Goal: Communication & Community: Answer question/provide support

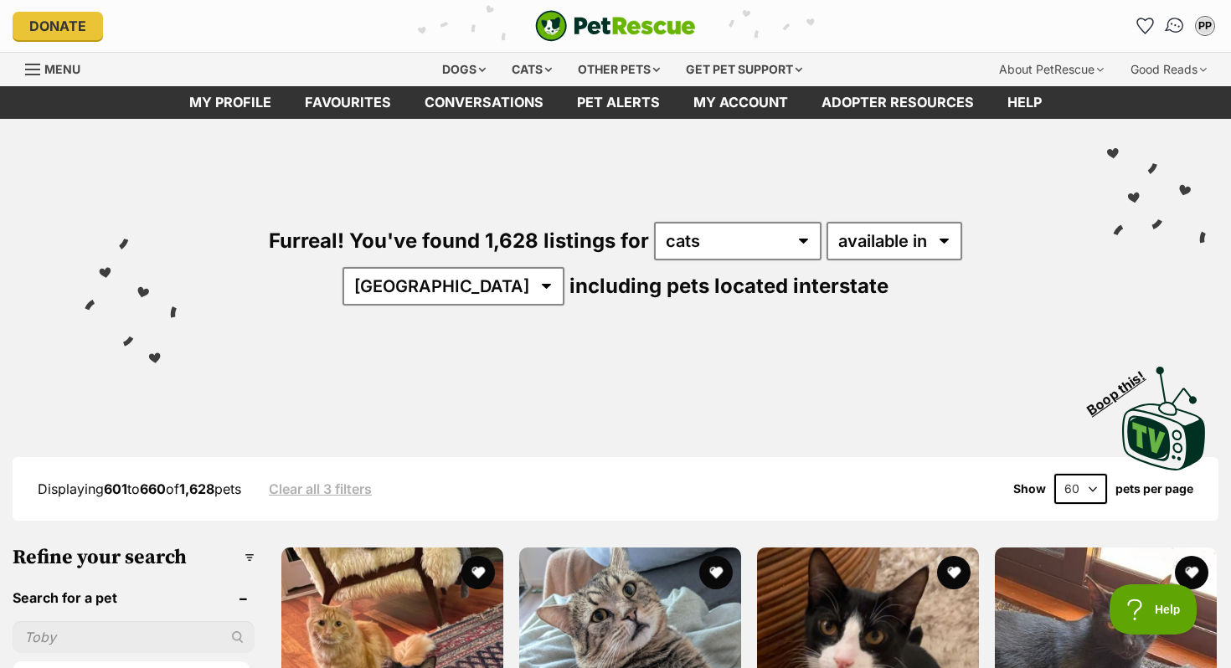
click at [1174, 28] on img "Conversations" at bounding box center [1175, 26] width 23 height 22
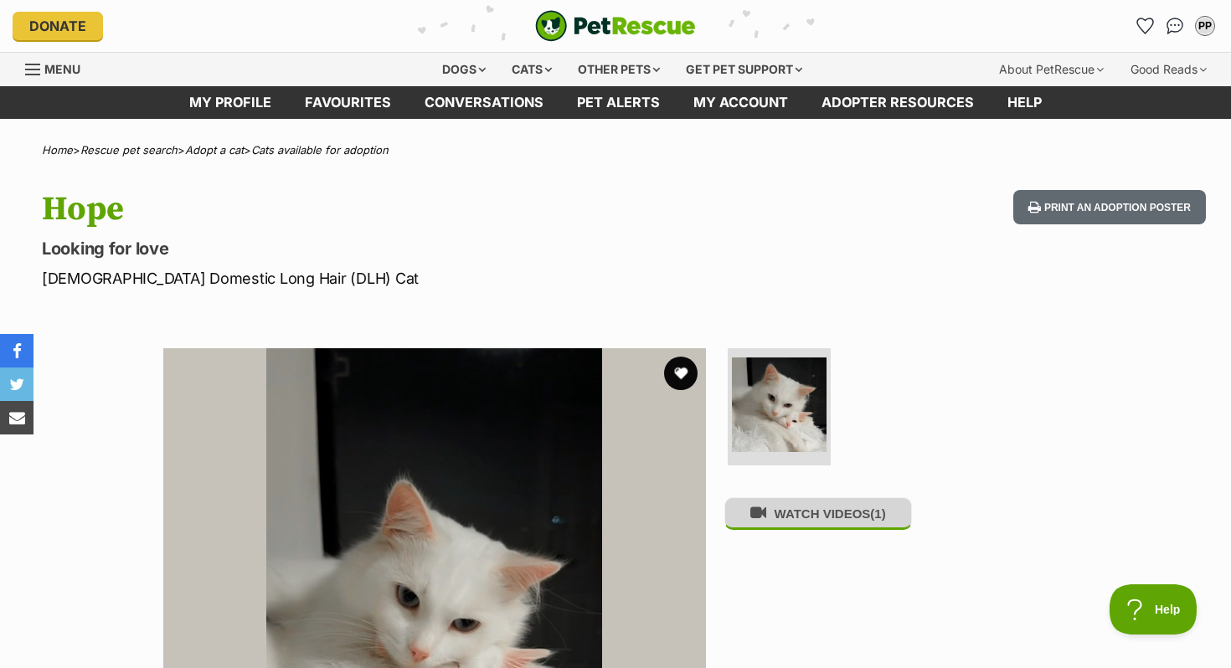
click at [799, 530] on button "WATCH VIDEOS (1)" at bounding box center [818, 513] width 188 height 33
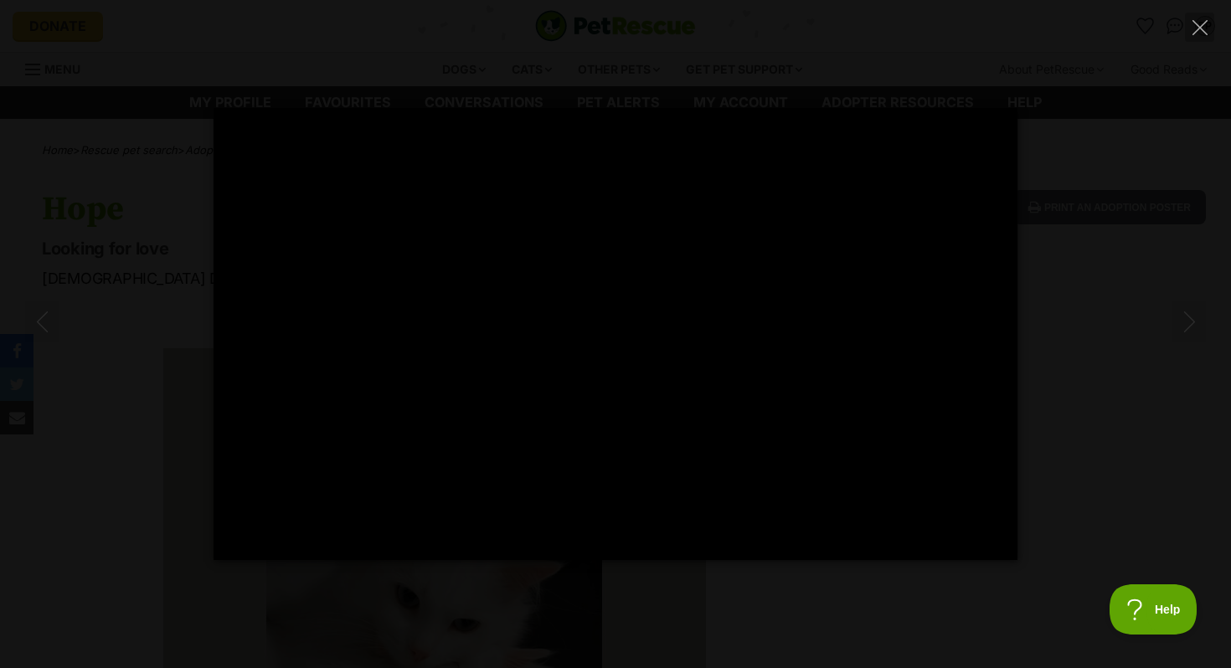
type input "100"
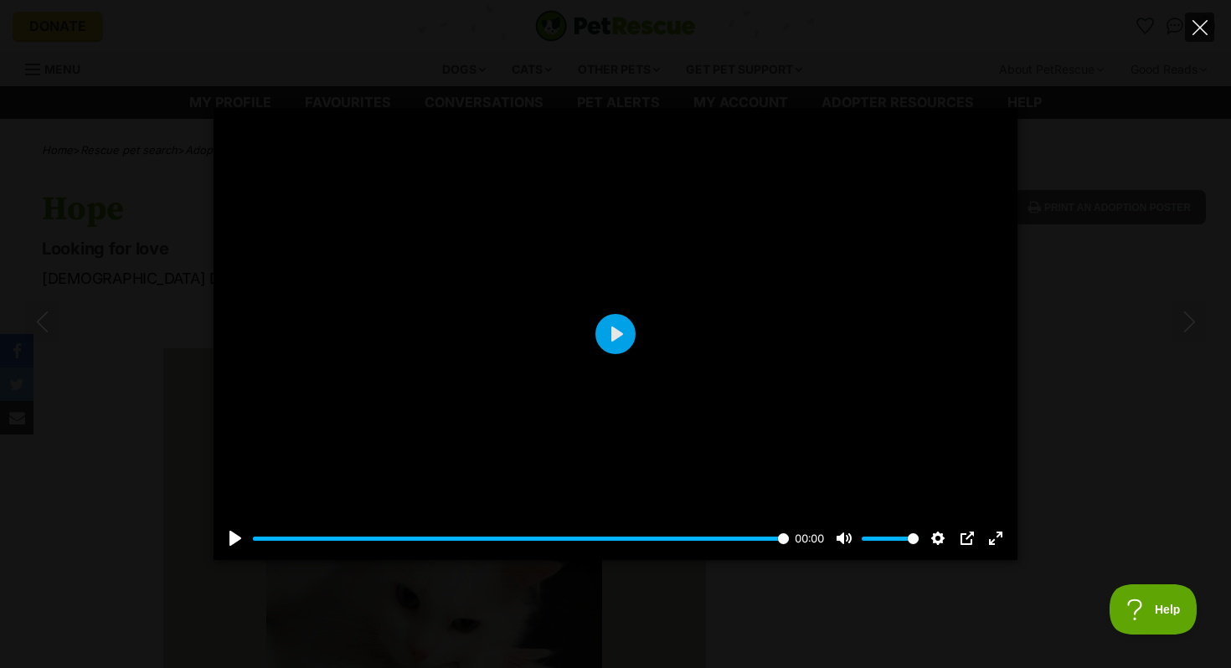
click at [1203, 31] on icon "Close" at bounding box center [1200, 27] width 15 height 15
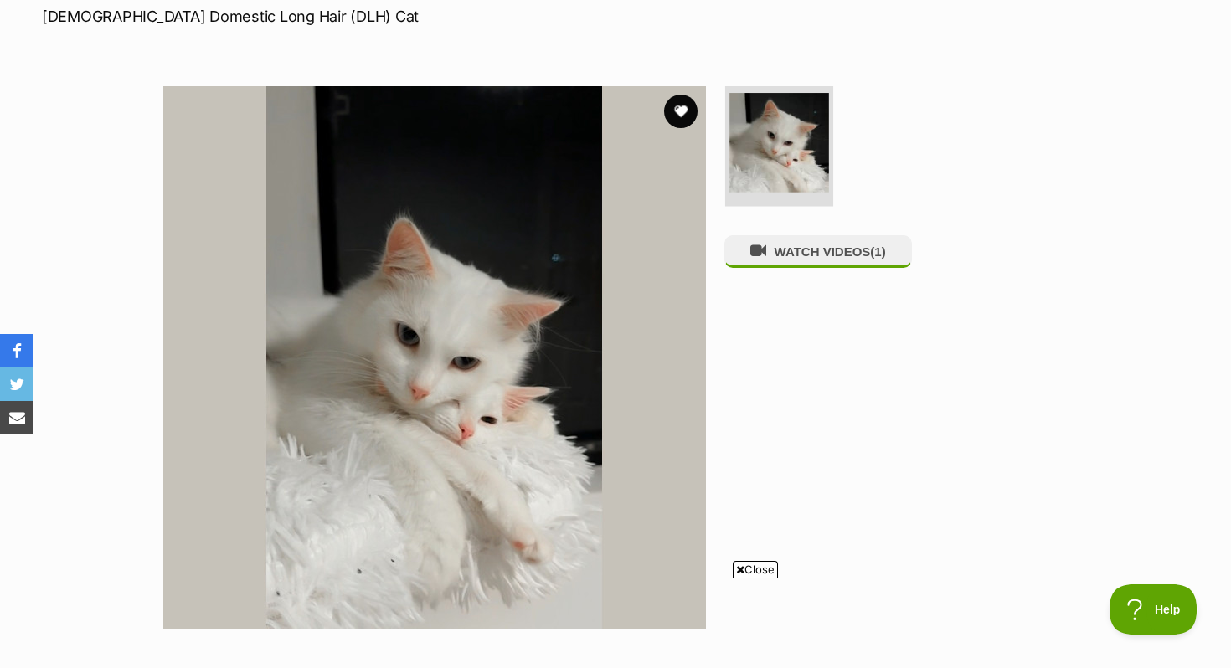
scroll to position [215, 0]
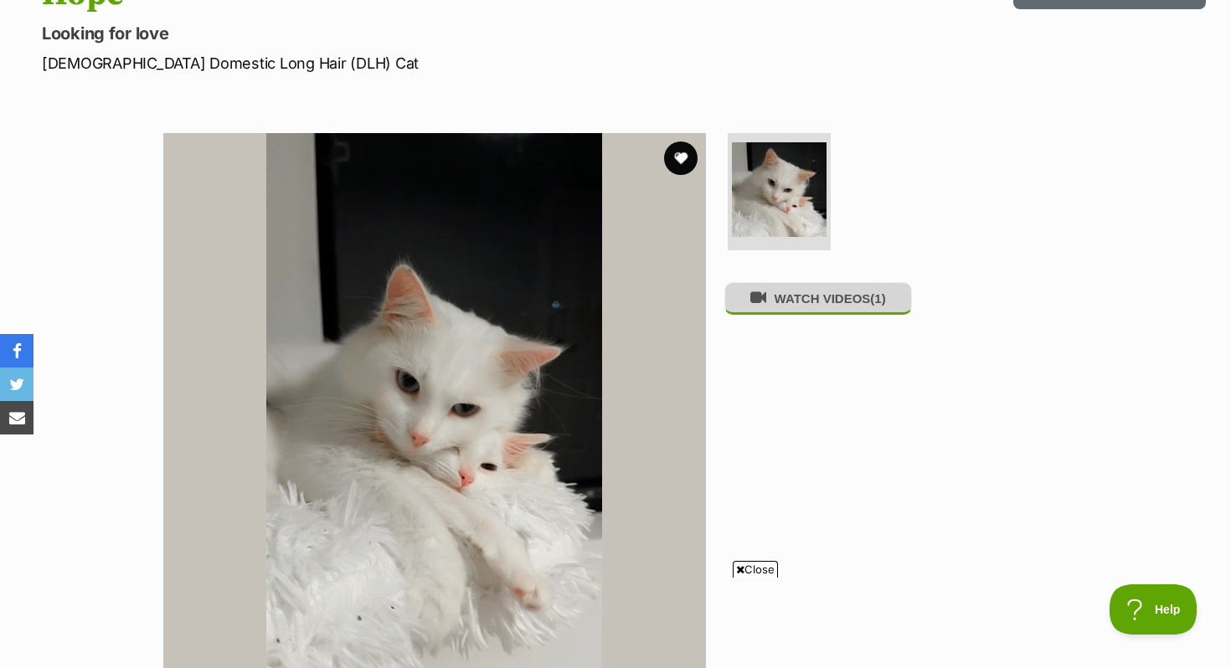
click at [864, 303] on button "WATCH VIDEOS (1)" at bounding box center [818, 298] width 188 height 33
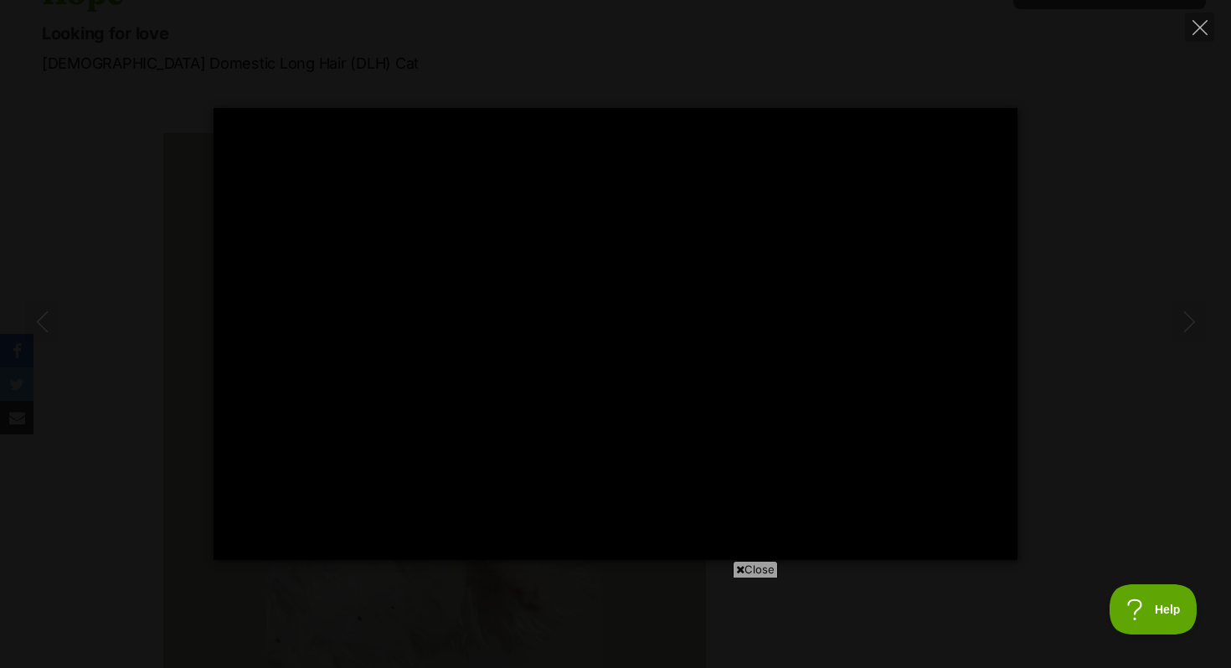
click at [1215, 31] on div "Pause Play % buffered 00:00 -00:14 Unmute Mute Disable captions Enable captions…" at bounding box center [615, 334] width 1231 height 668
type input "5.33"
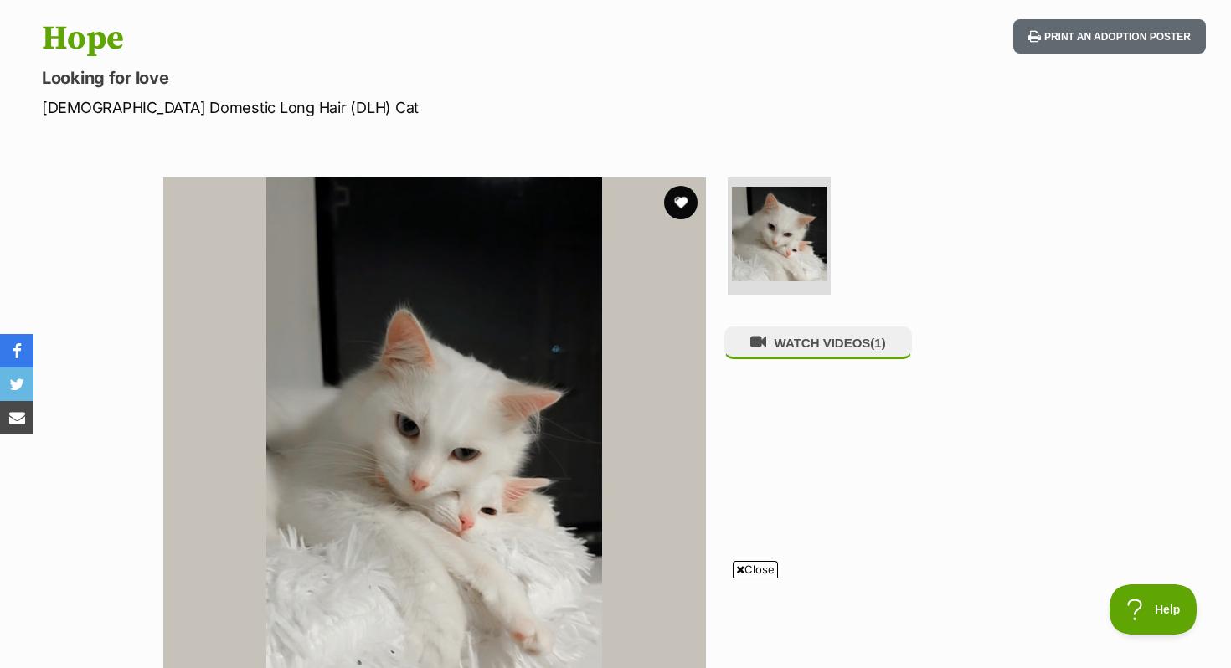
scroll to position [67, 0]
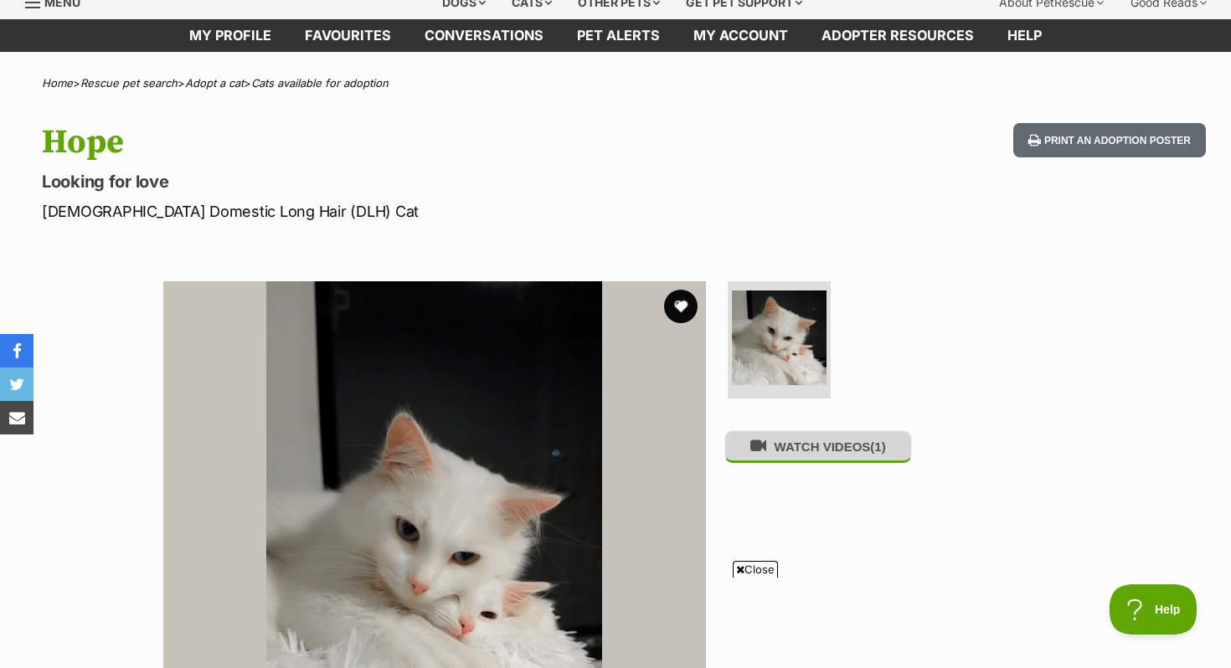
click at [779, 459] on button "WATCH VIDEOS (1)" at bounding box center [818, 446] width 188 height 33
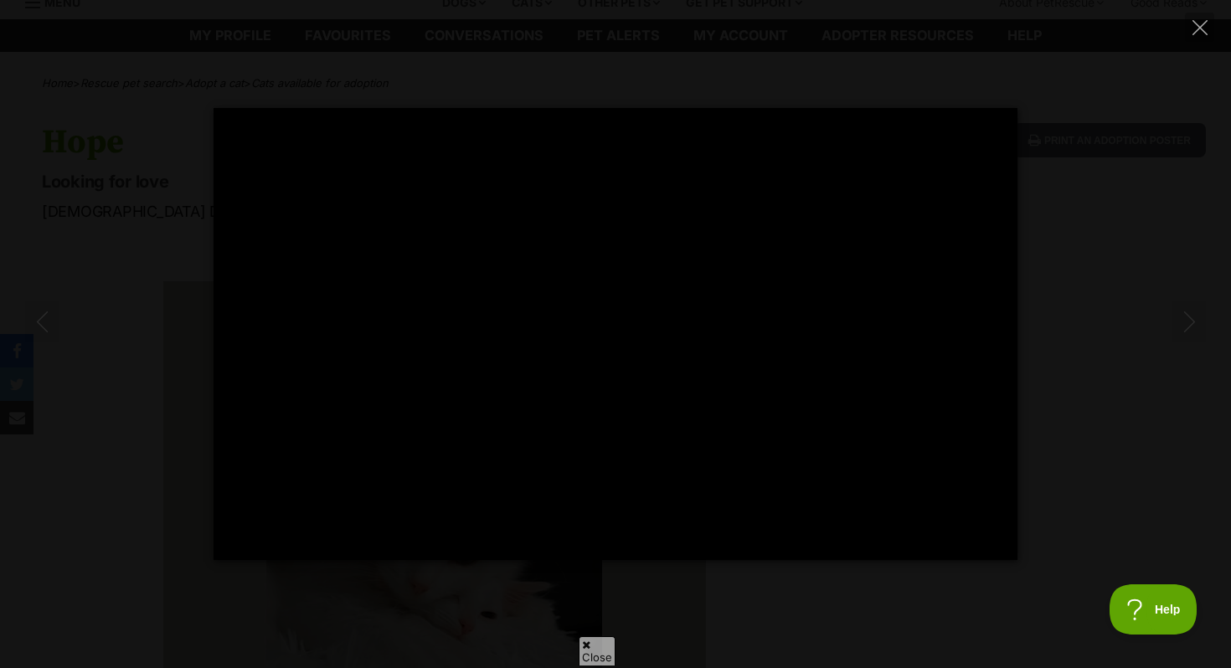
scroll to position [0, 0]
click at [1202, 24] on icon "Close" at bounding box center [1200, 27] width 15 height 15
type input "87.27"
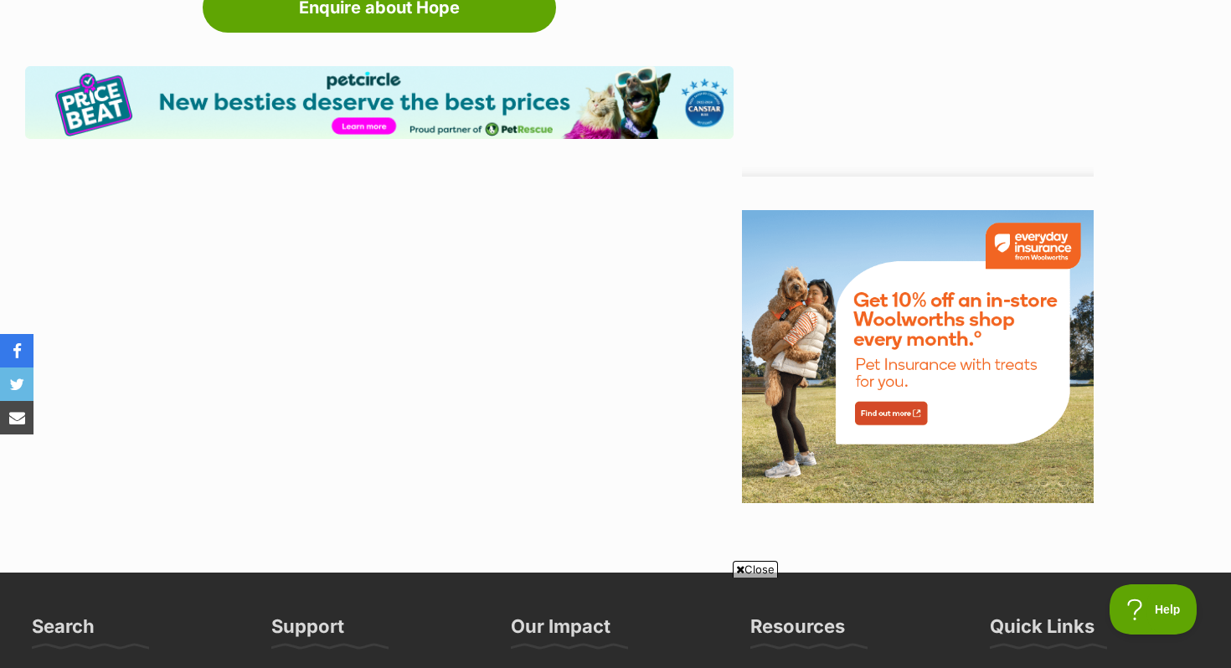
scroll to position [1850, 0]
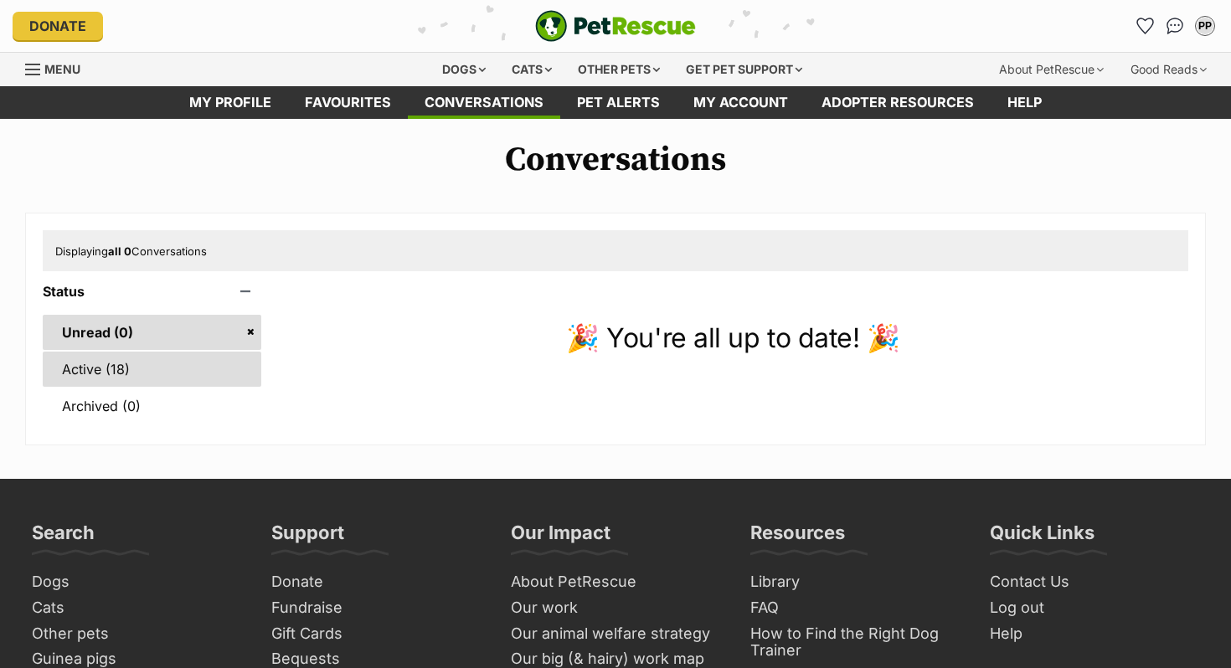
click at [101, 367] on link "Active (18)" at bounding box center [152, 369] width 219 height 35
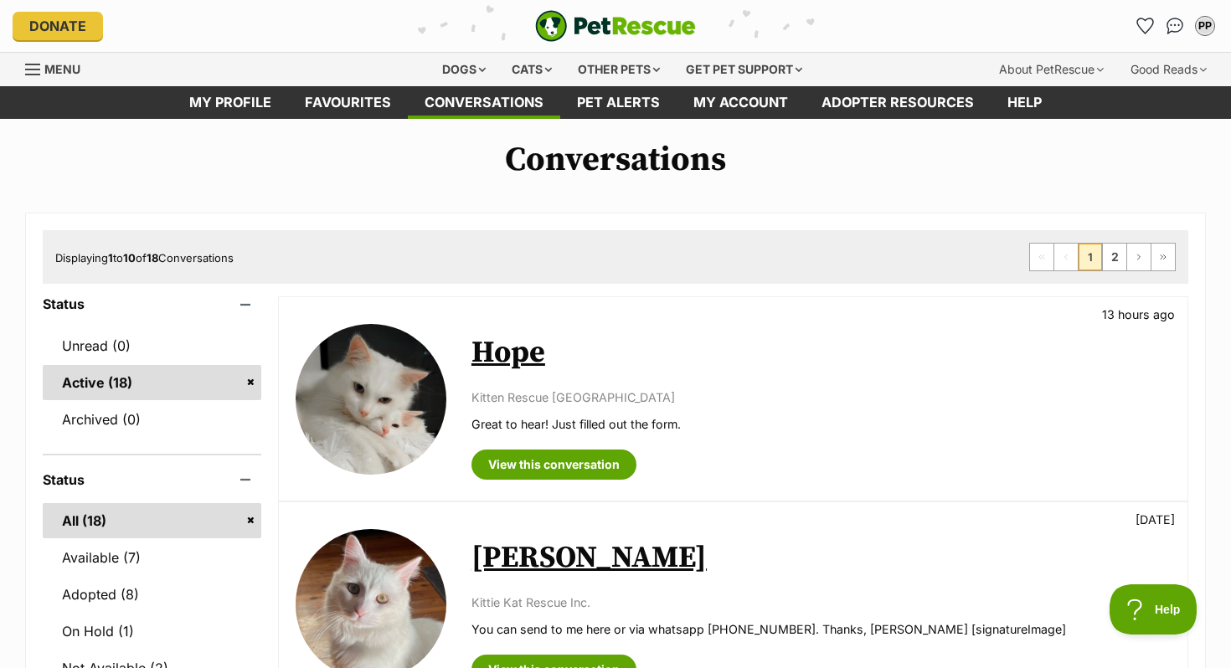
click at [509, 376] on div "Hope 13 hours ago Kitten Rescue Australia Great to hear! Just filled out the fo…" at bounding box center [821, 399] width 699 height 162
click at [394, 385] on img at bounding box center [371, 399] width 151 height 151
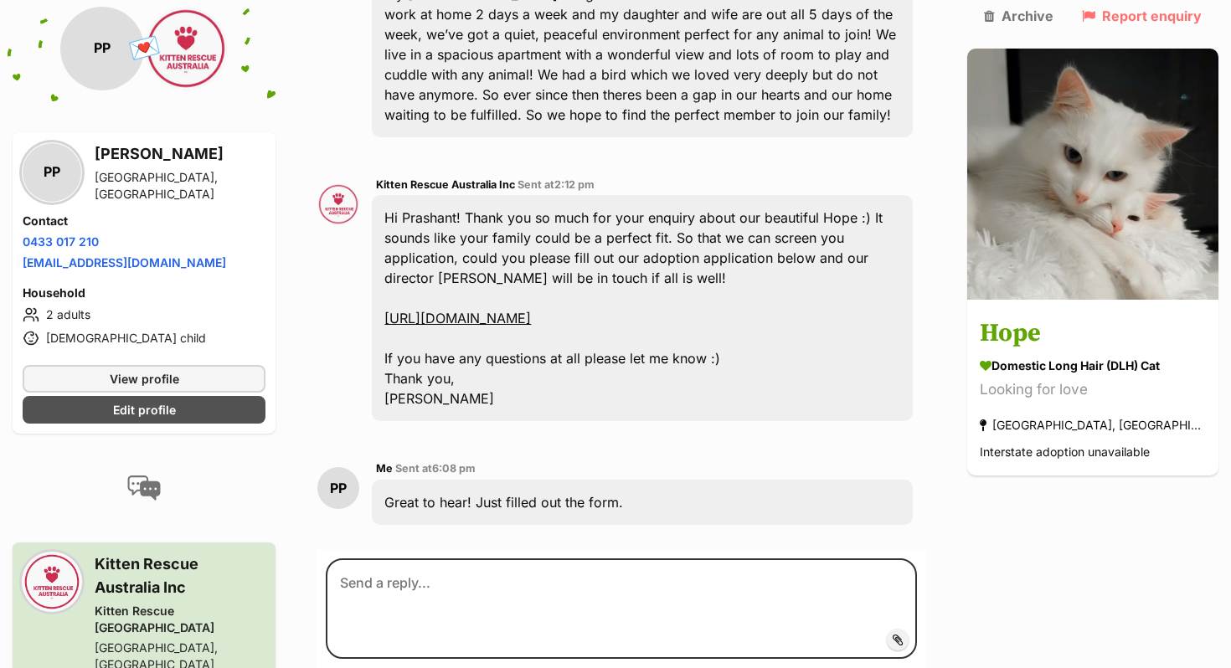
scroll to position [475, 0]
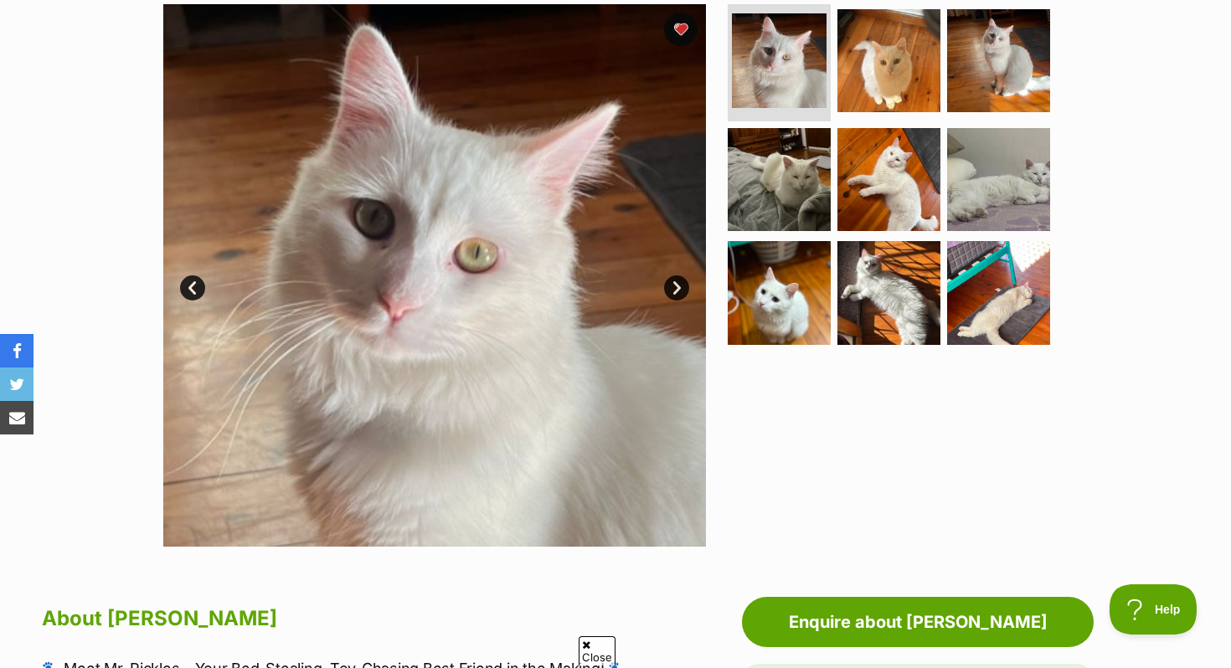
scroll to position [297, 0]
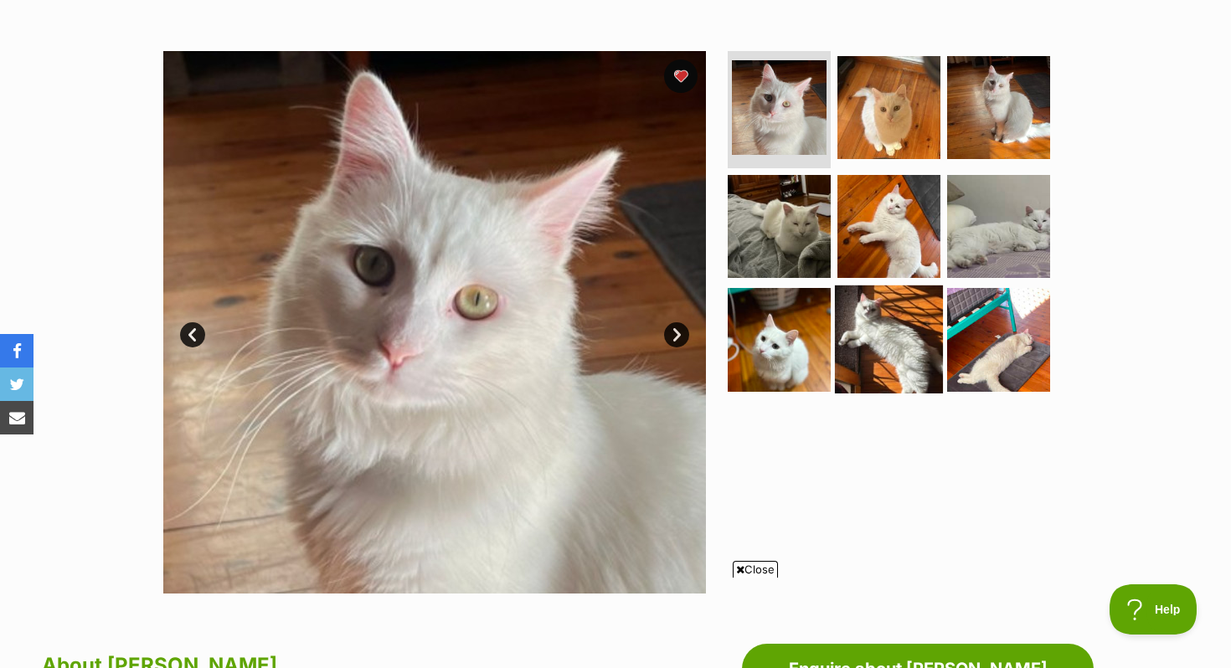
click at [888, 340] on img at bounding box center [889, 340] width 108 height 108
